Goal: Transaction & Acquisition: Download file/media

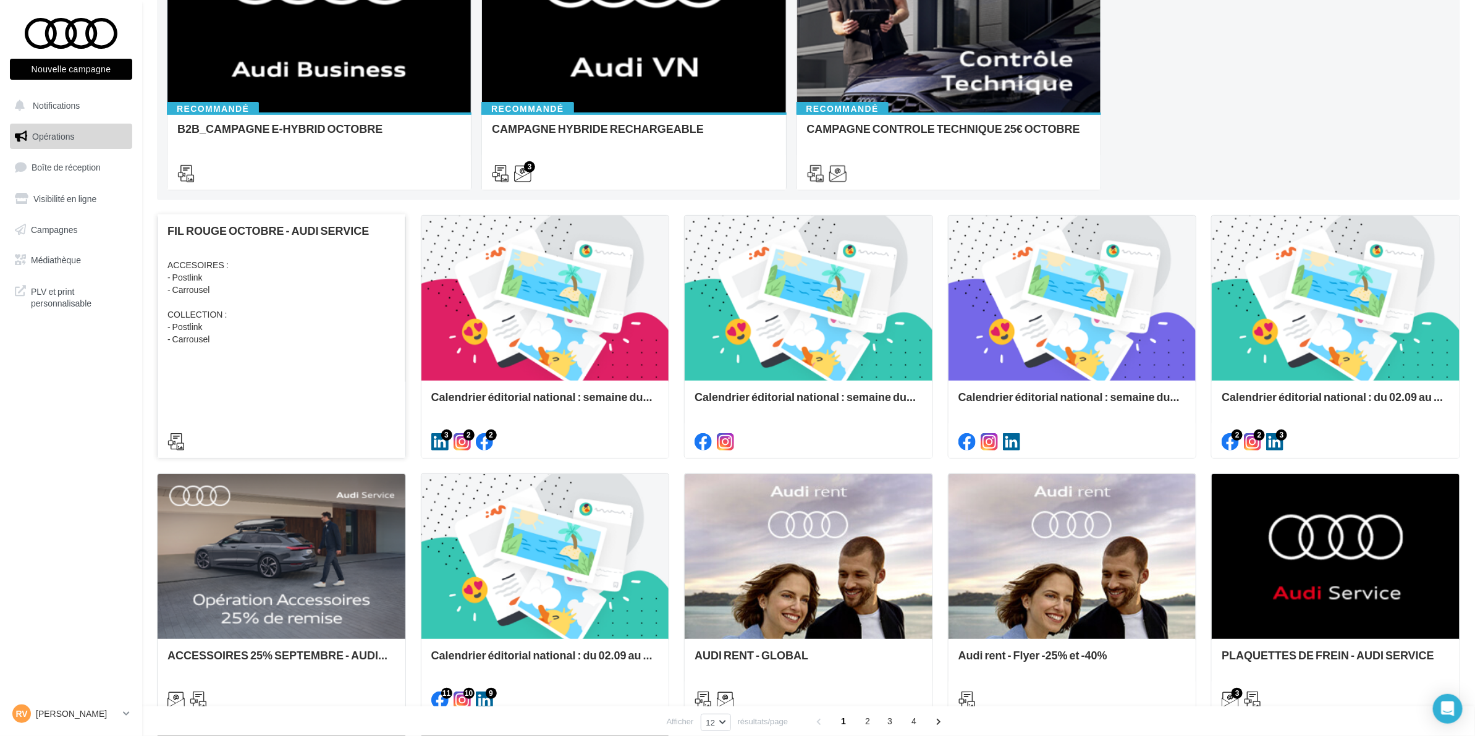
scroll to position [232, 0]
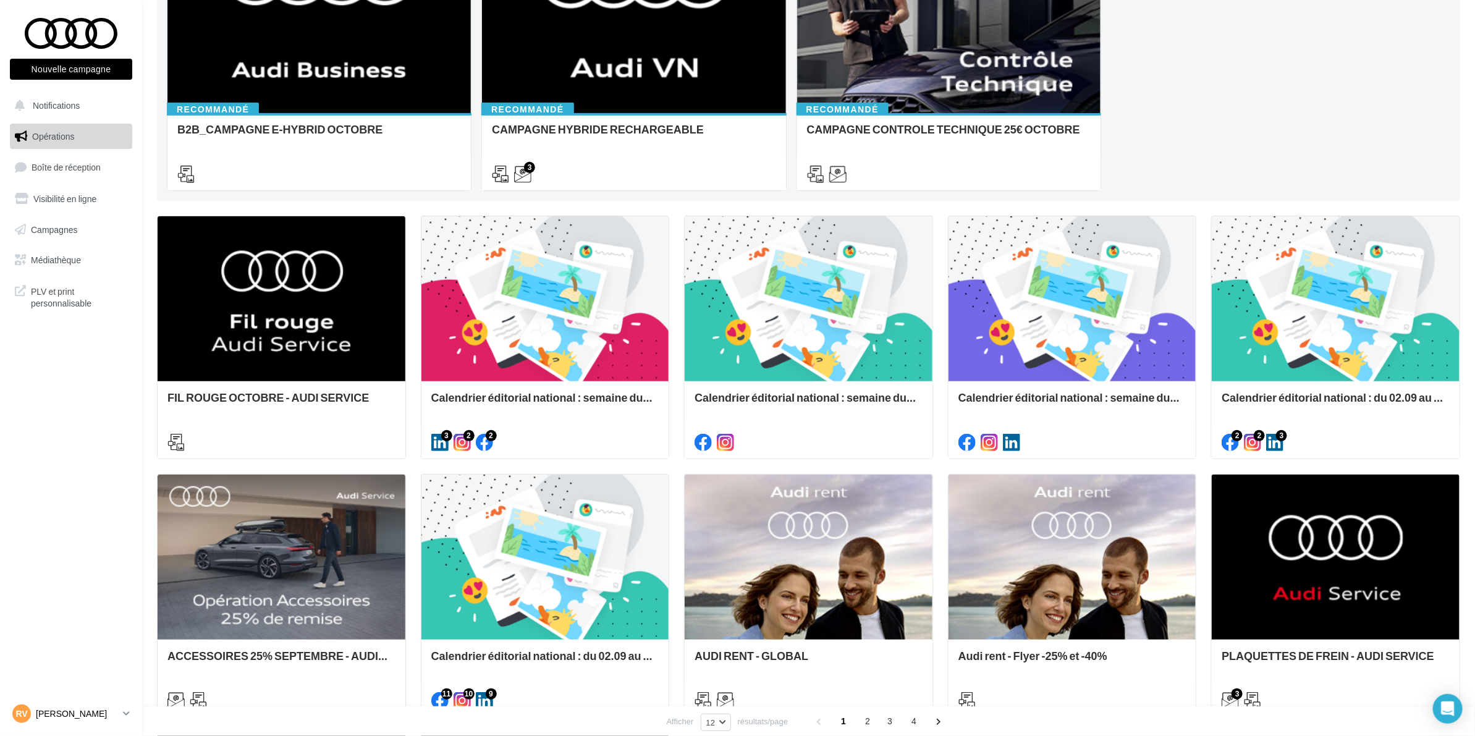
click at [87, 715] on p "[PERSON_NAME]" at bounding box center [77, 714] width 82 height 12
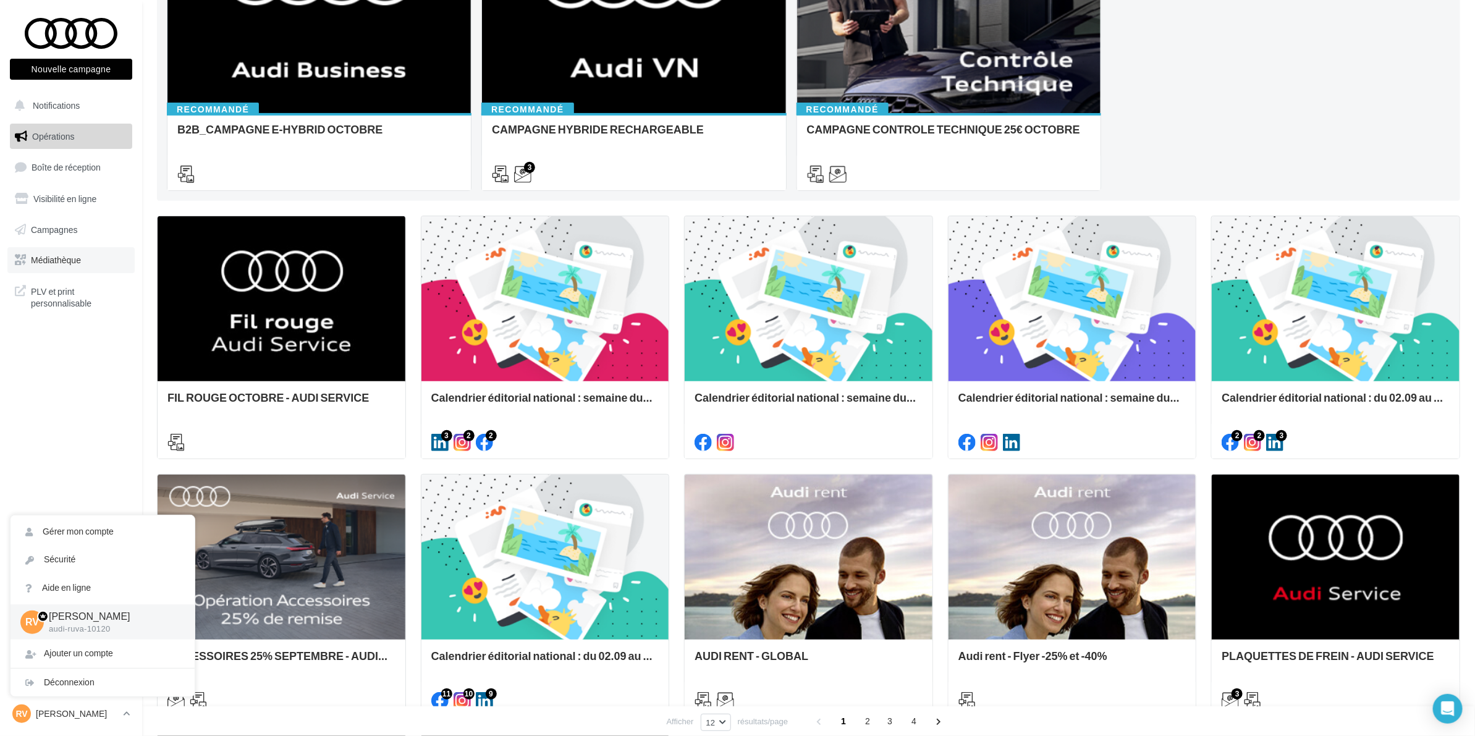
click at [51, 268] on link "Médiathèque" at bounding box center [70, 260] width 127 height 26
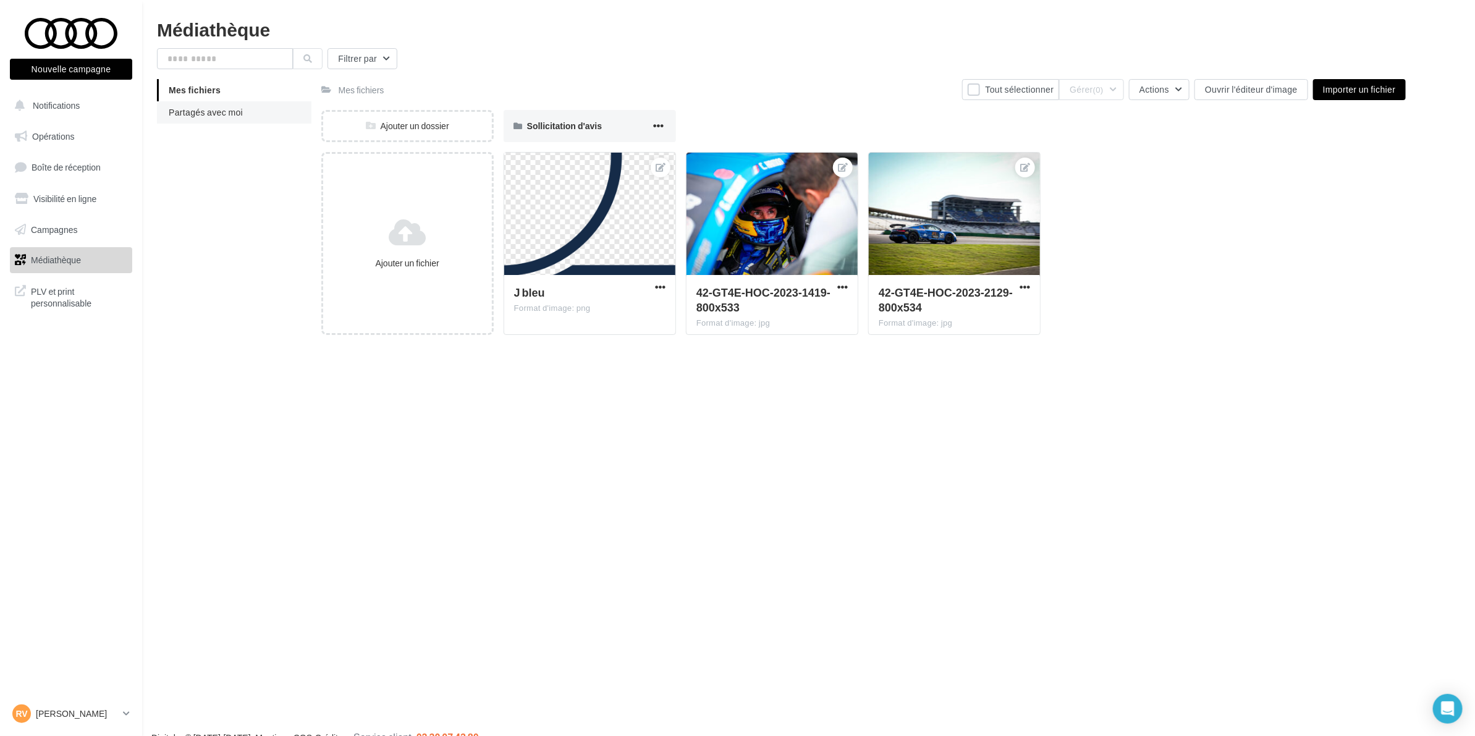
click at [233, 115] on span "Partagés avec moi" at bounding box center [206, 112] width 74 height 11
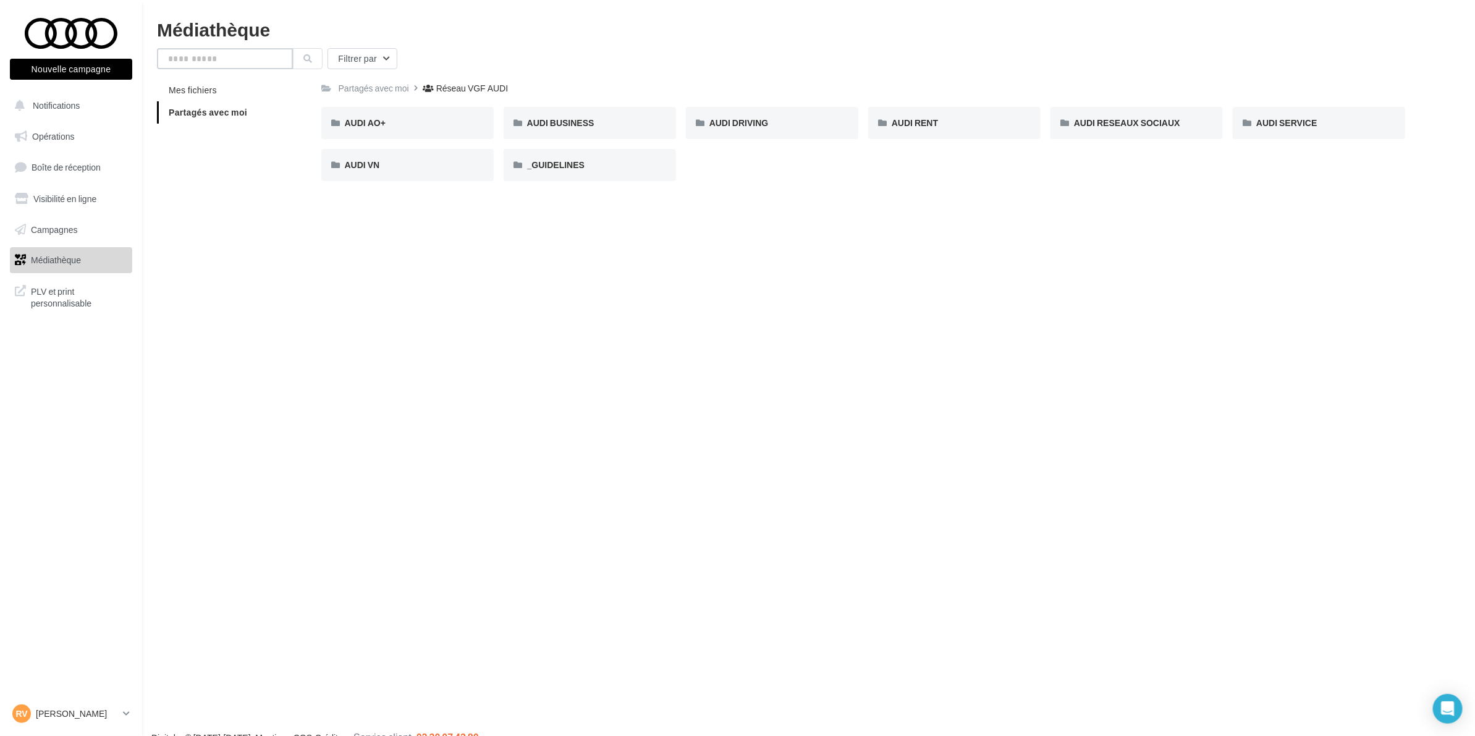
click at [260, 54] on input "text" at bounding box center [225, 58] width 136 height 21
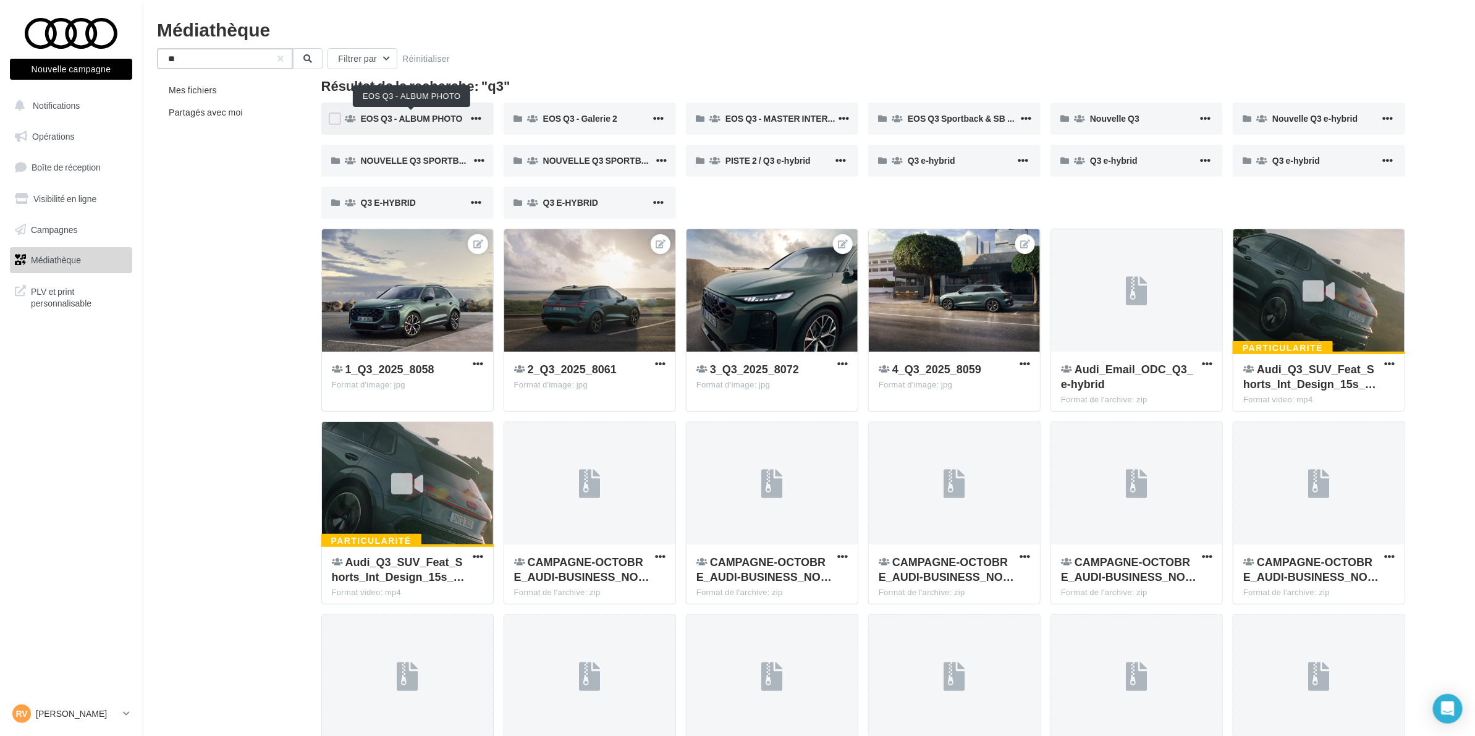
type input "**"
click at [405, 116] on span "EOS Q3 - ALBUM PHOTO" at bounding box center [412, 118] width 102 height 11
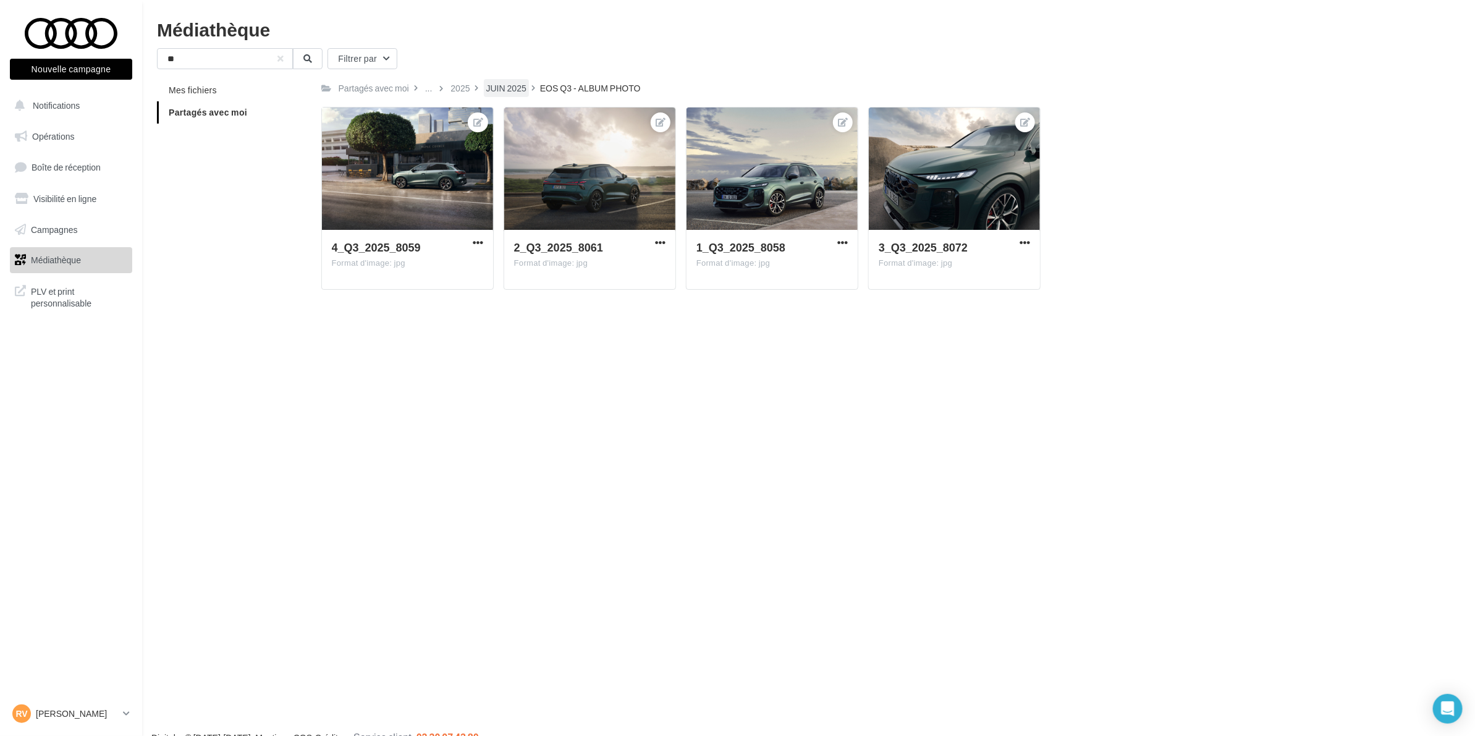
click at [494, 88] on div "JUIN 2025" at bounding box center [506, 88] width 40 height 12
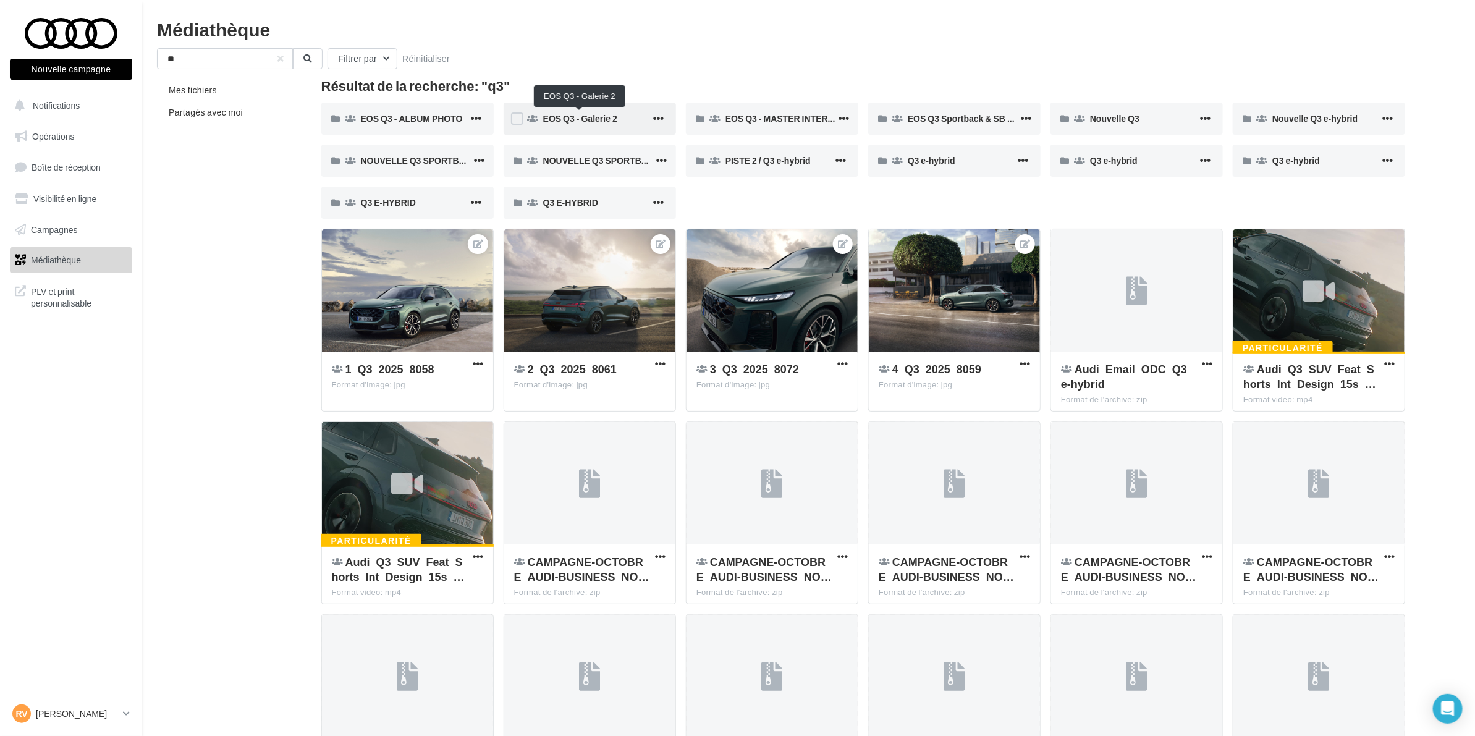
click at [567, 122] on span "EOS Q3 - Galerie 2" at bounding box center [580, 118] width 74 height 11
click at [780, 124] on div "EOS Q3 - MASTER INTERIEUR" at bounding box center [781, 118] width 111 height 12
click at [1101, 121] on span "Nouvelle Q3" at bounding box center [1114, 118] width 49 height 11
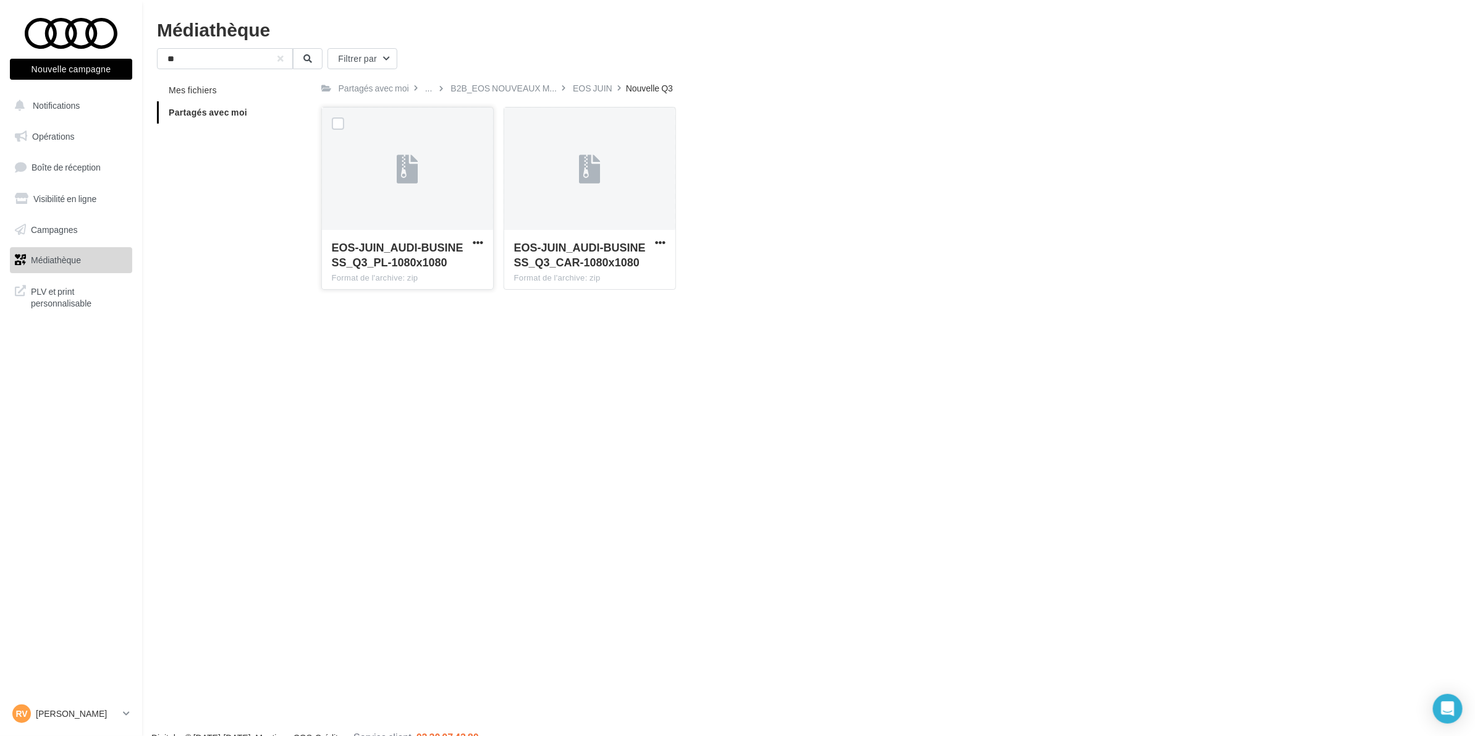
click at [476, 212] on div at bounding box center [407, 170] width 171 height 124
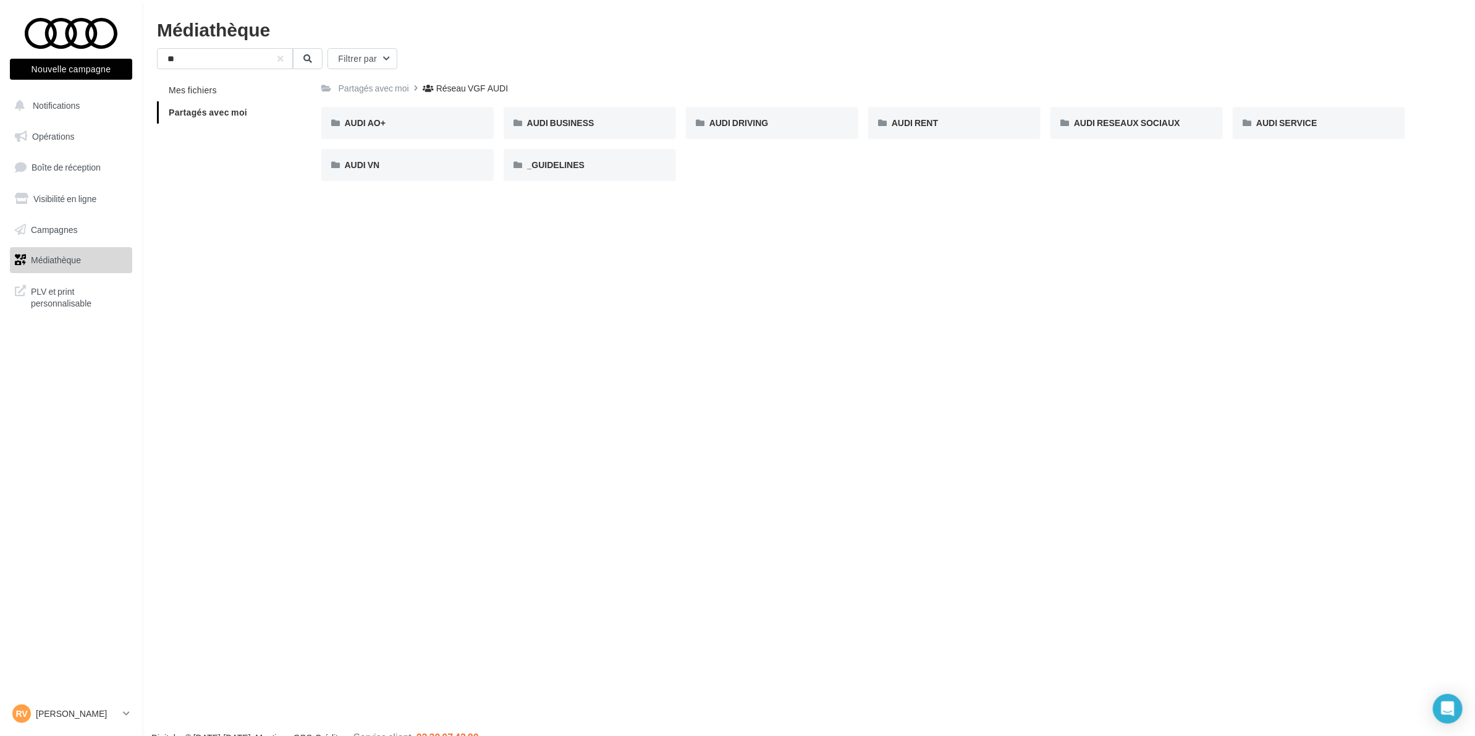
click at [233, 44] on div "Médiathèque ** Filtrer par Mes fichiers Partagés avec moi Partagés avec moi Rés…" at bounding box center [808, 105] width 1333 height 171
click at [232, 50] on input "**" at bounding box center [225, 58] width 136 height 21
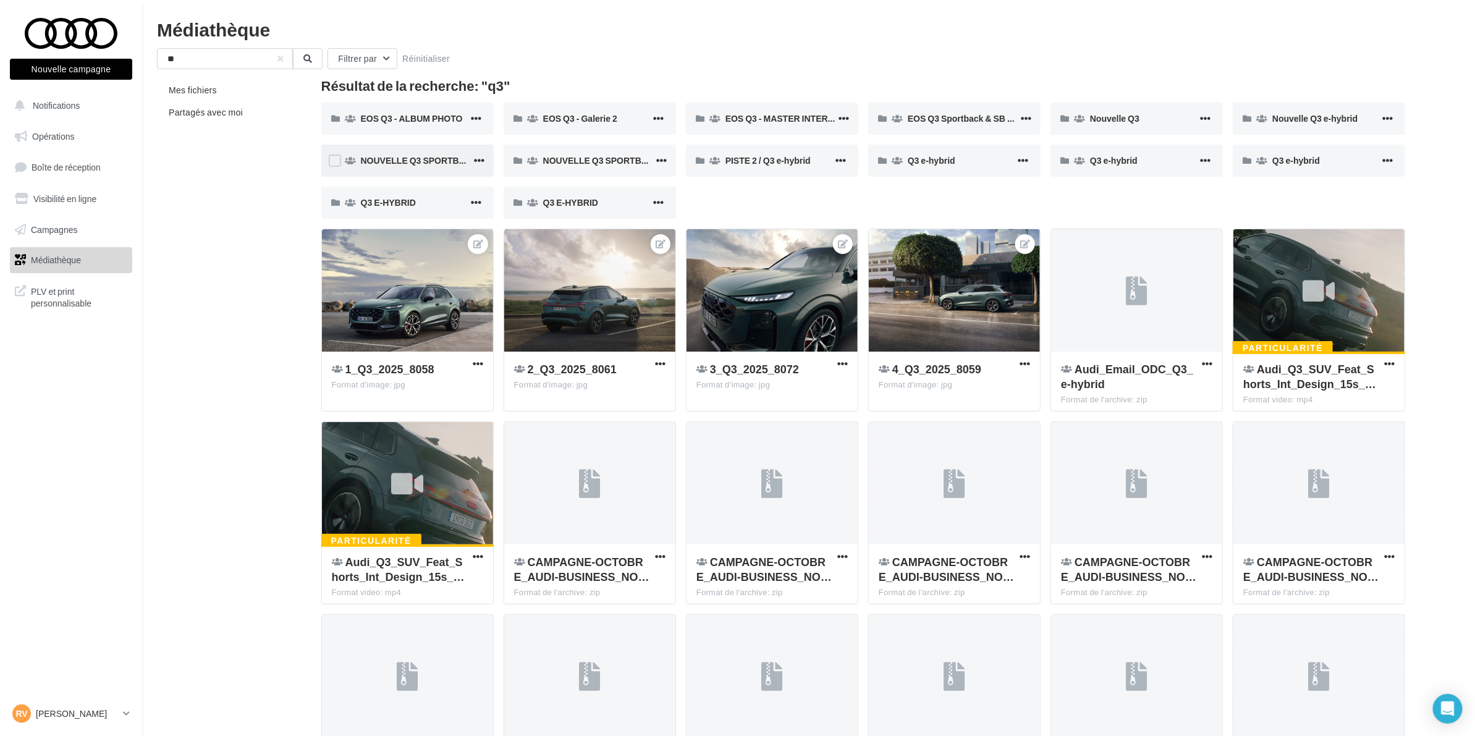
click at [408, 165] on div "NOUVELLE Q3 SPORTBACK" at bounding box center [416, 161] width 111 height 12
click at [415, 116] on span "EOS Q3 - ALBUM PHOTO" at bounding box center [412, 118] width 102 height 11
click at [577, 116] on span "EOS Q3 - Galerie 2" at bounding box center [580, 118] width 74 height 11
click at [787, 115] on span "EOS Q3 - MASTER INTERIEUR" at bounding box center [787, 118] width 123 height 11
click at [407, 112] on div "EOS Q3 - ALBUM PHOTO" at bounding box center [415, 118] width 108 height 12
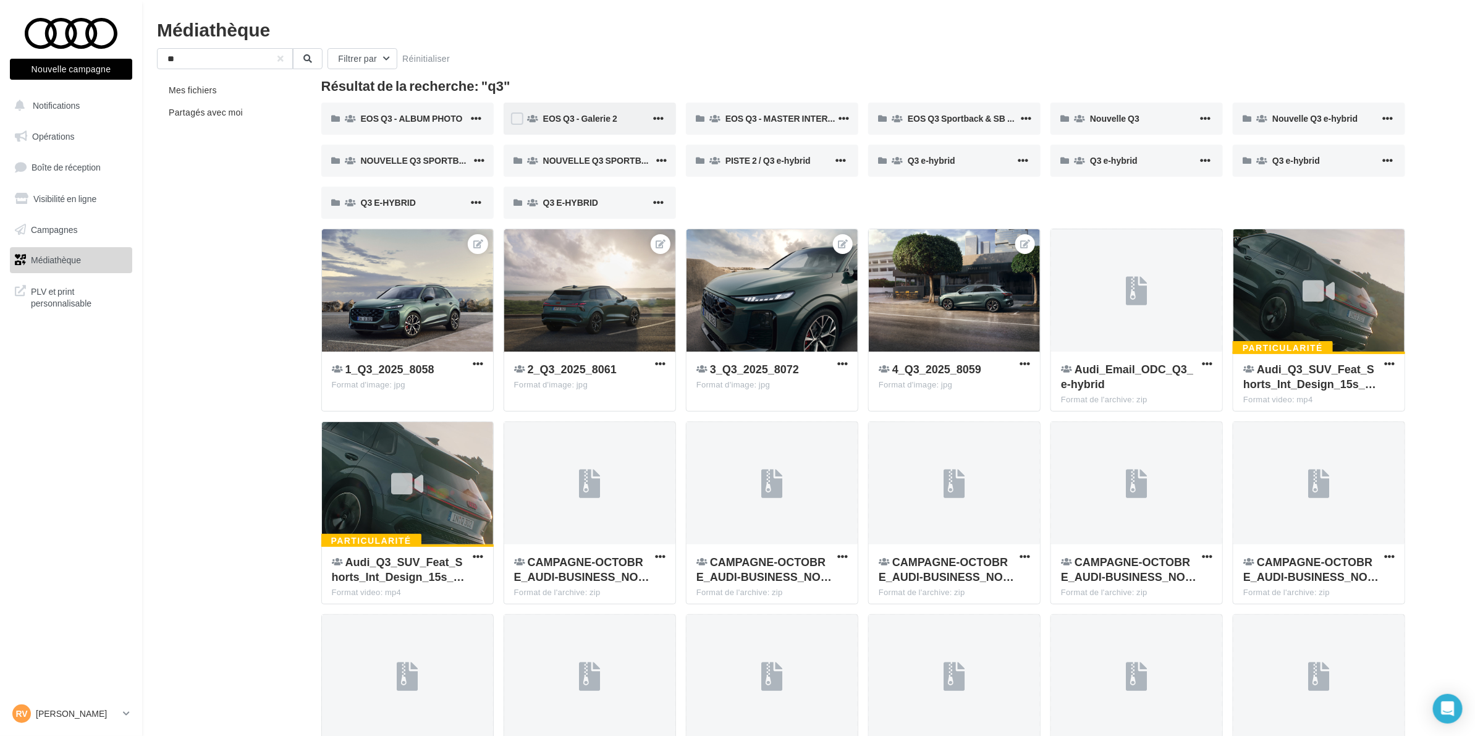
click at [551, 110] on div "EOS Q3 - Galerie 2" at bounding box center [590, 119] width 172 height 32
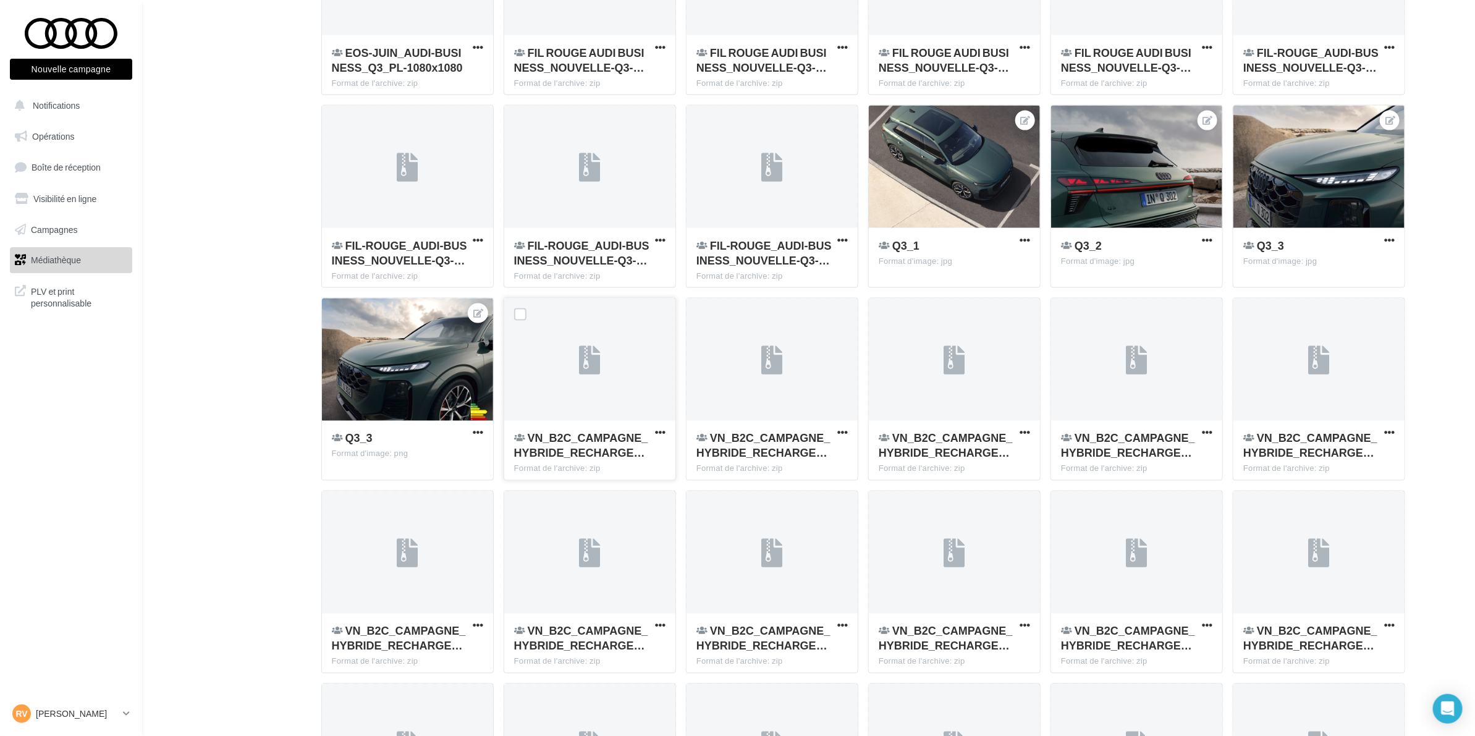
scroll to position [1474, 0]
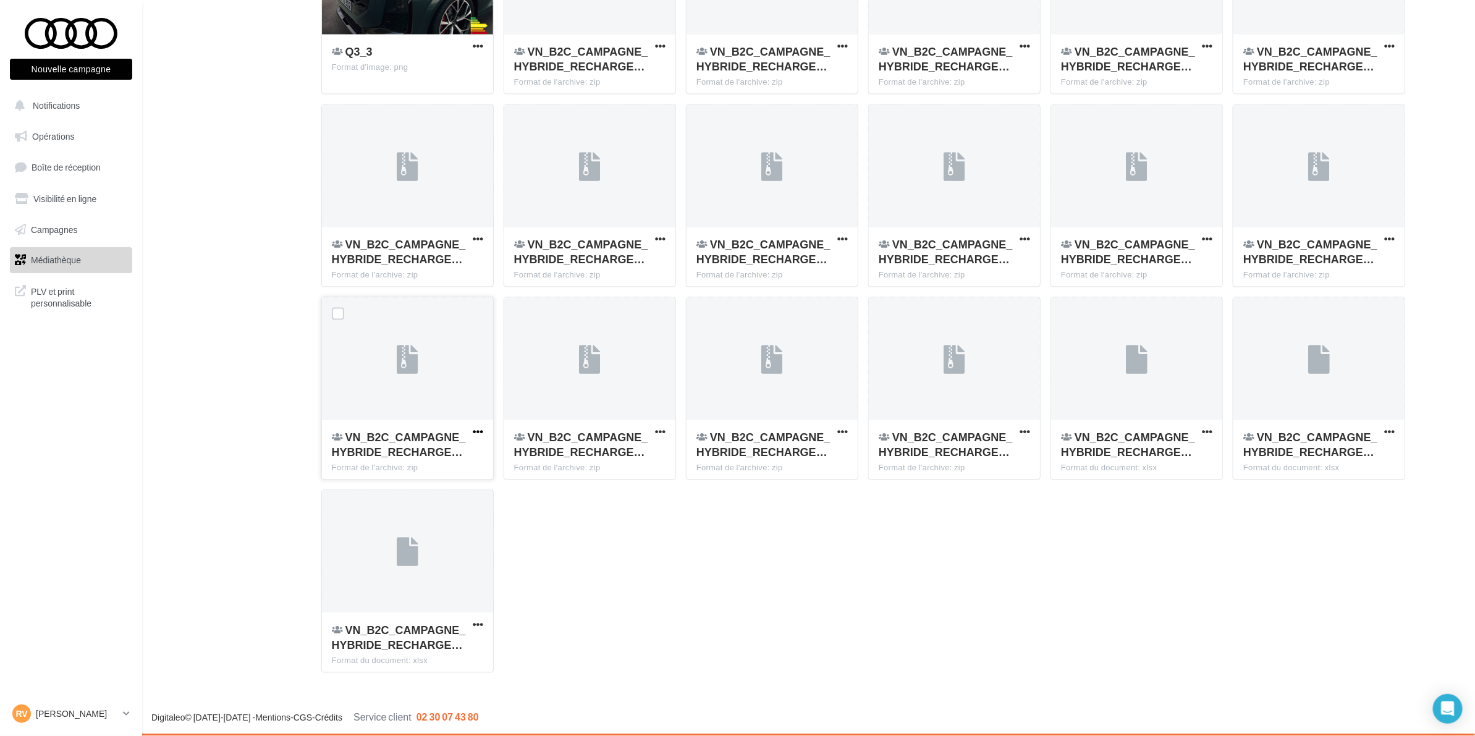
click at [473, 431] on button "button" at bounding box center [477, 433] width 15 height 12
click at [439, 456] on button "Télécharger" at bounding box center [424, 457] width 124 height 32
